Goal: Transaction & Acquisition: Purchase product/service

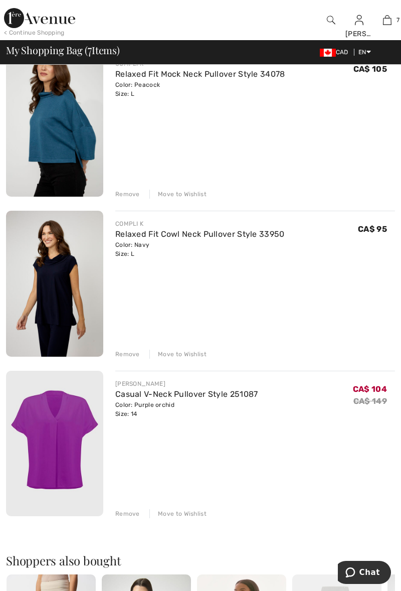
scroll to position [751, 0]
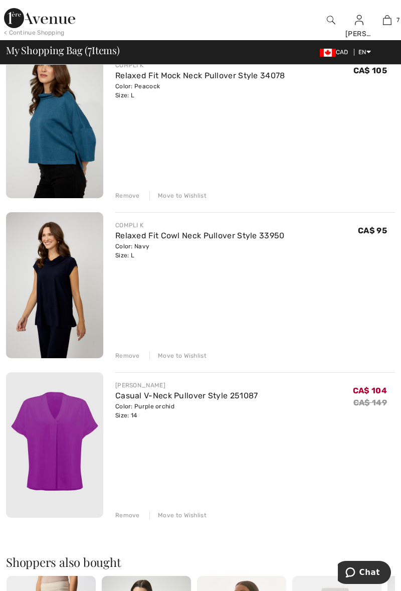
click at [132, 238] on link "Relaxed Fit Cowl Neck Pullover Style 33950" at bounding box center [200, 236] width 170 height 10
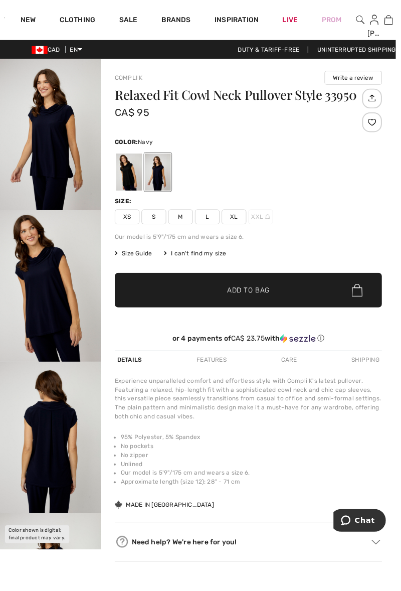
click at [42, 286] on img "2 / 4" at bounding box center [51, 289] width 102 height 153
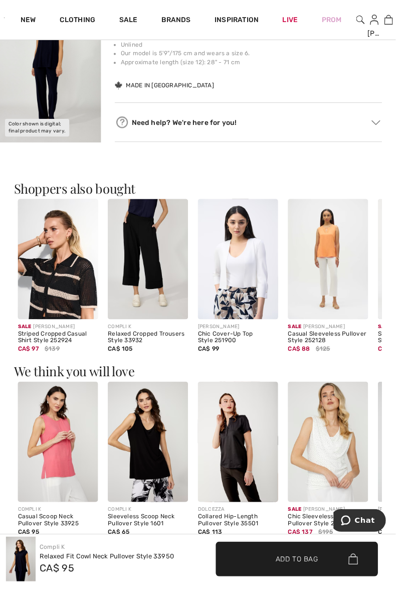
scroll to position [425, 0]
click at [47, 293] on img at bounding box center [58, 262] width 81 height 122
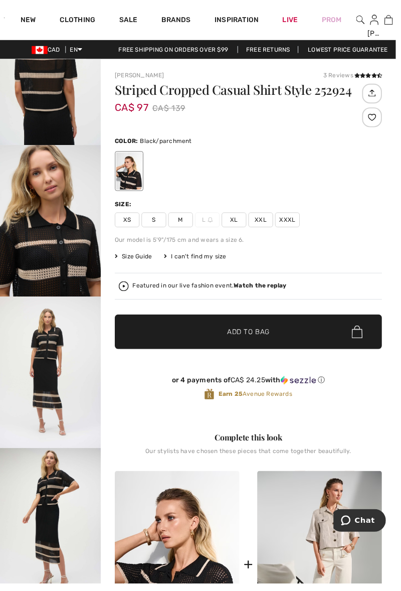
click at [263, 290] on strong "Watch the replay" at bounding box center [264, 289] width 54 height 7
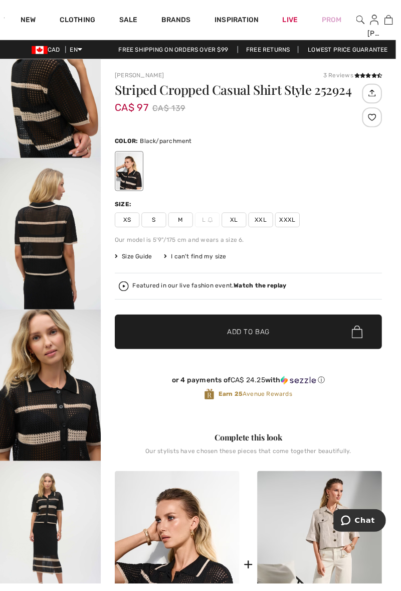
scroll to position [712, 0]
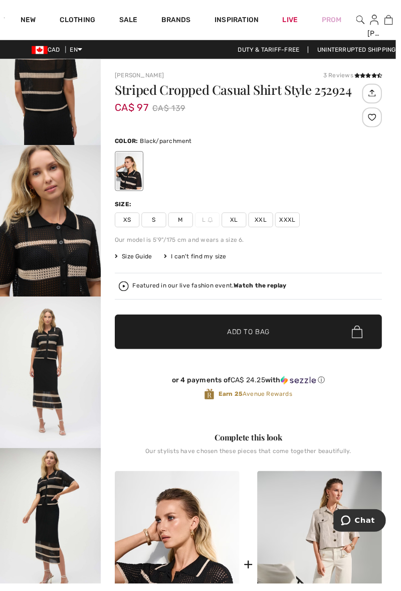
click at [401, 21] on span "7" at bounding box center [404, 20] width 3 height 9
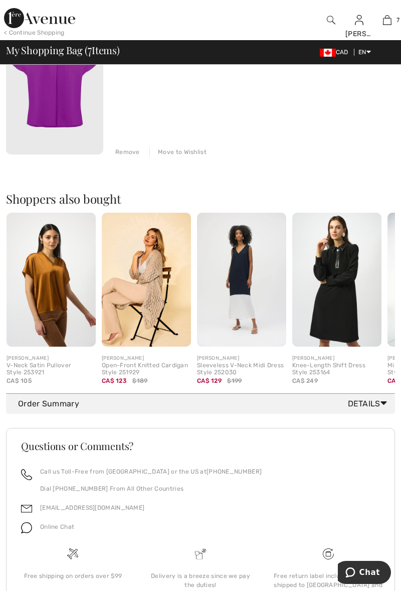
scroll to position [1121, 0]
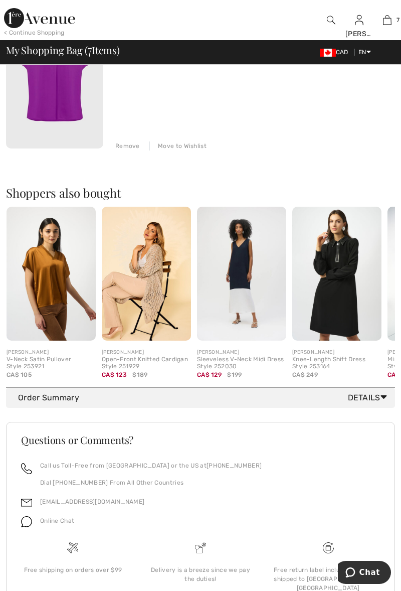
click at [147, 272] on img at bounding box center [146, 274] width 89 height 134
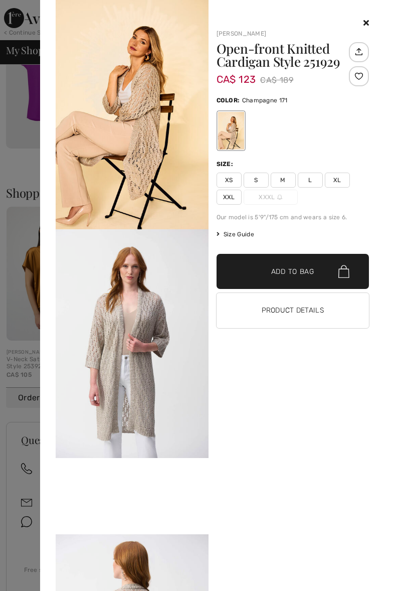
click at [282, 181] on span "M" at bounding box center [283, 180] width 25 height 15
click at [249, 265] on span "✔ Added to Bag Add to Bag" at bounding box center [293, 271] width 153 height 35
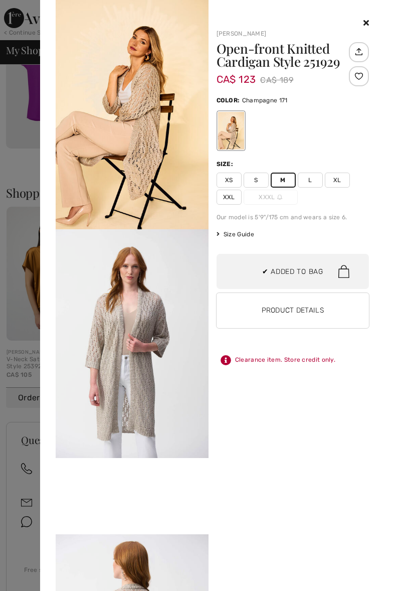
scroll to position [0, 0]
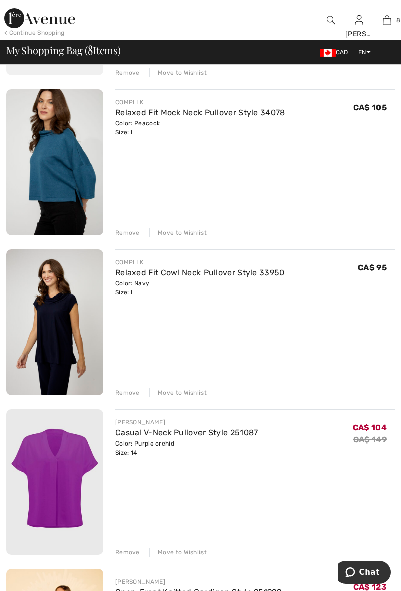
scroll to position [716, 0]
